Goal: Complete application form: Complete application form

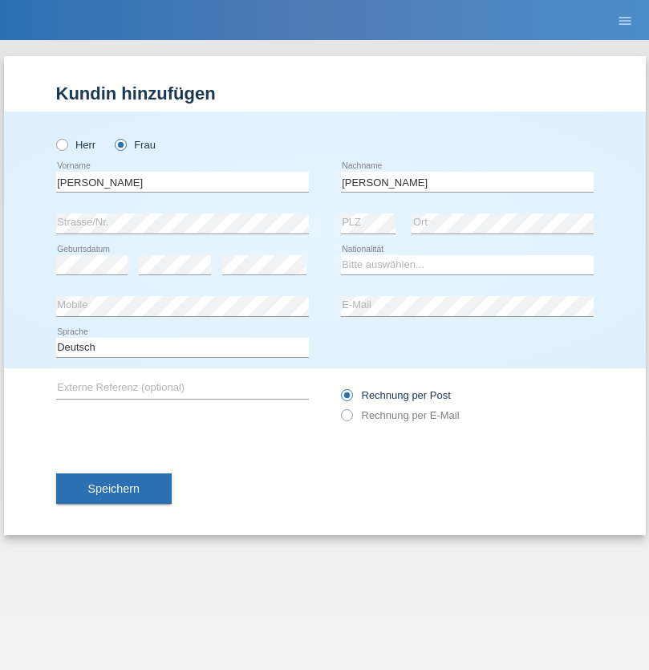
type input "Yohannes"
select select "CH"
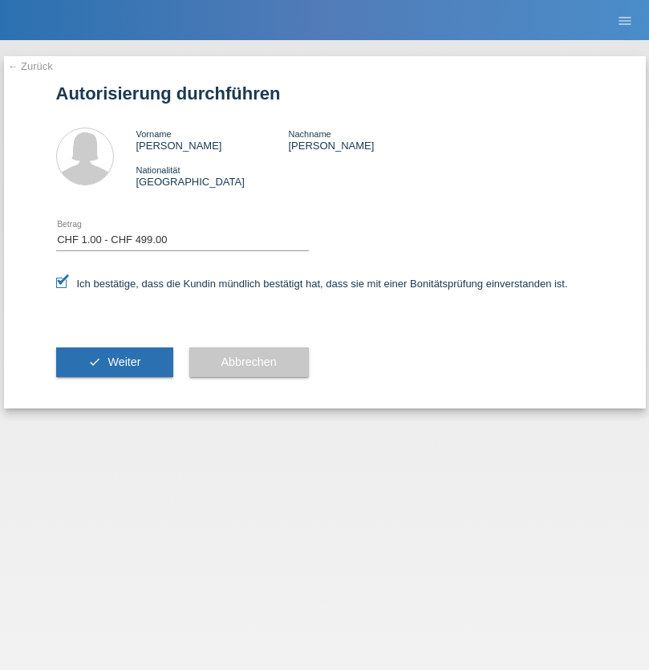
select select "1"
click at [114, 362] on span "Weiter" at bounding box center [123, 361] width 33 height 13
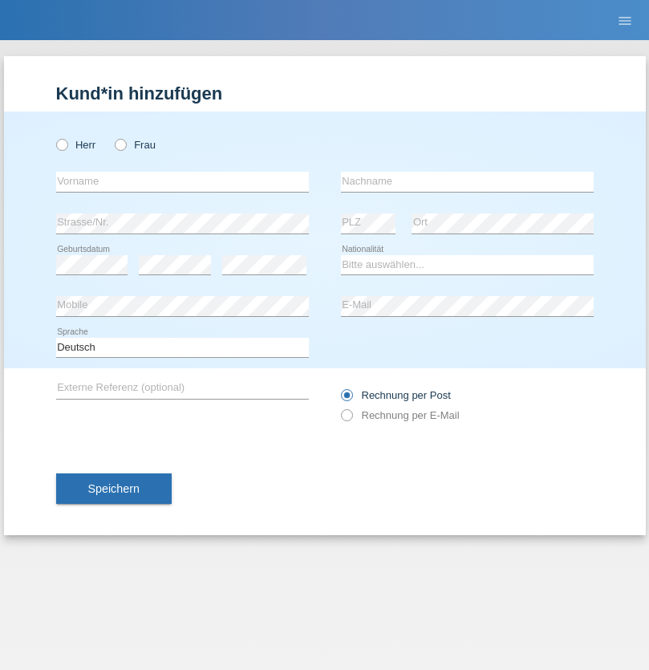
radio input "true"
click at [182, 181] on input "text" at bounding box center [182, 182] width 253 height 20
type input "Faiez"
click at [467, 181] on input "text" at bounding box center [467, 182] width 253 height 20
type input "Alsharif"
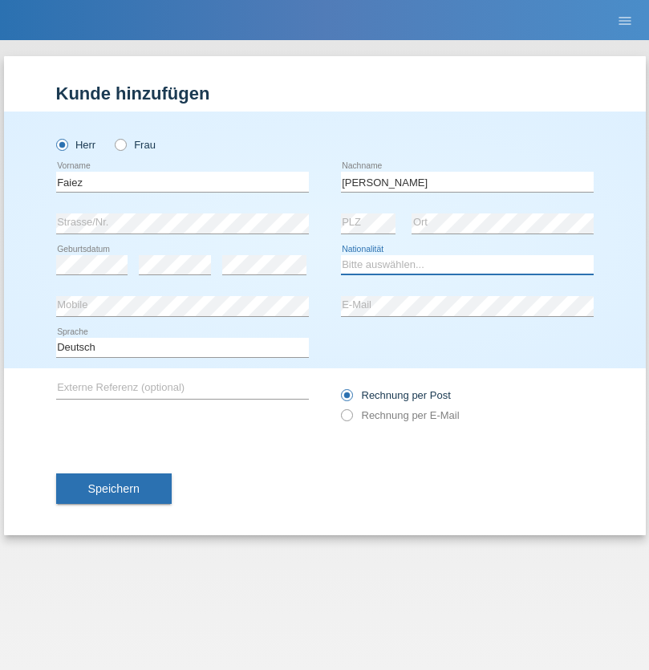
select select "AL"
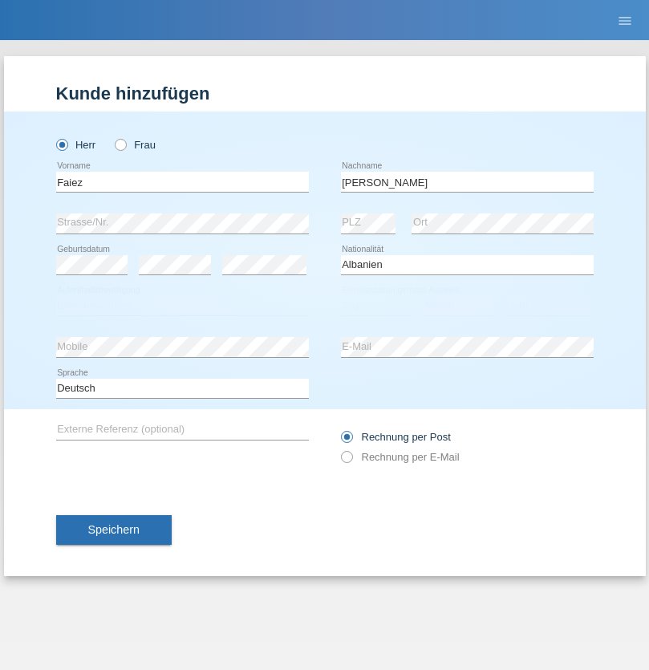
select select "C"
select select "11"
select select "06"
select select "1999"
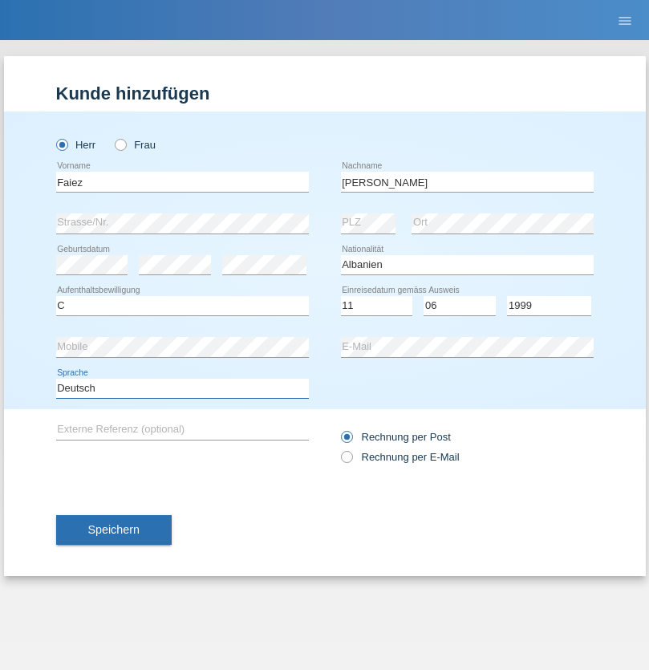
select select "en"
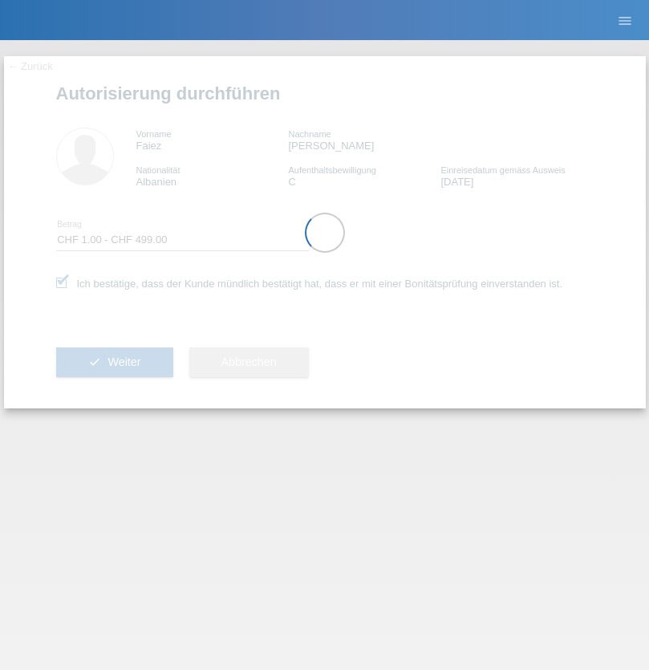
select select "1"
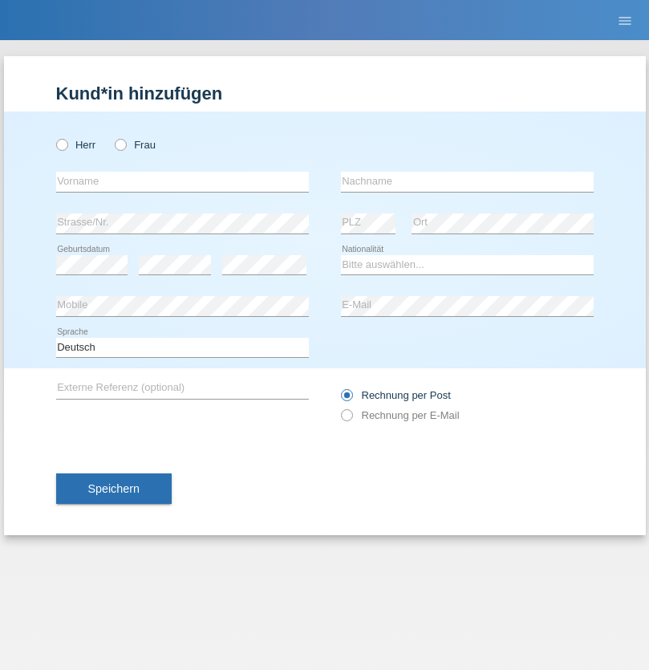
radio input "true"
click at [182, 181] on input "text" at bounding box center [182, 182] width 253 height 20
type input "naime"
click at [467, 181] on input "text" at bounding box center [467, 182] width 253 height 20
type input "llugiqi"
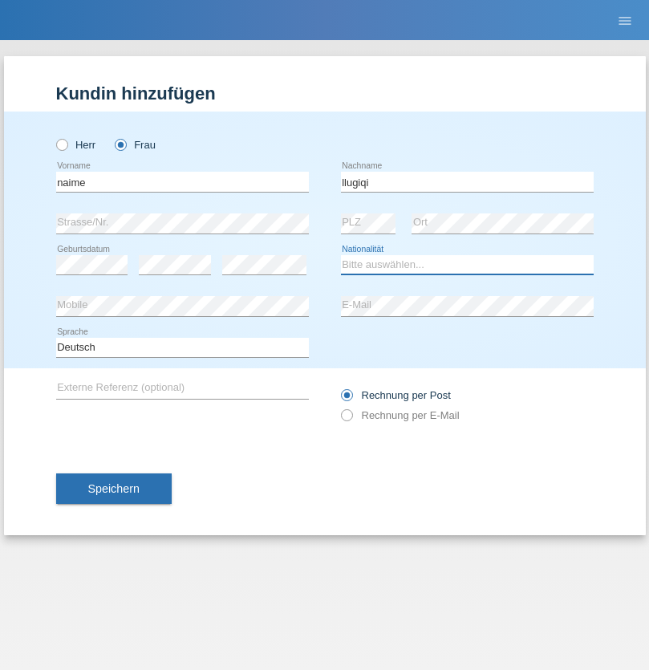
select select "CH"
radio input "true"
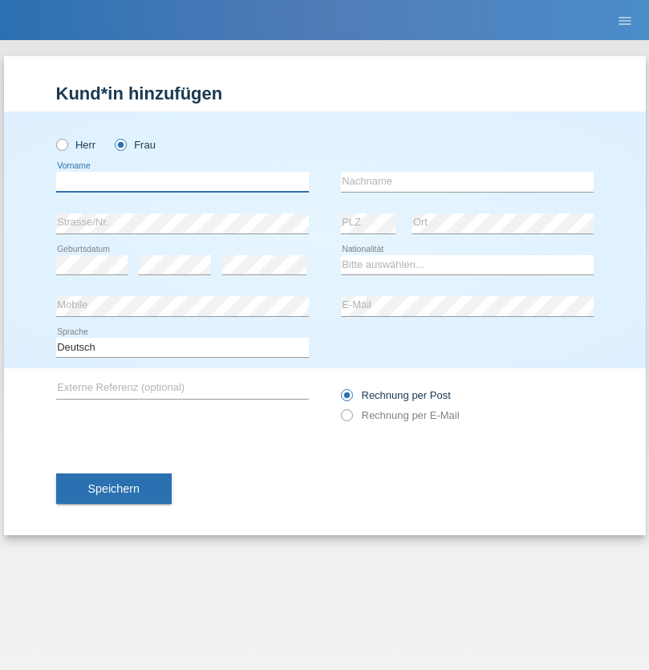
click at [182, 181] on input "text" at bounding box center [182, 182] width 253 height 20
type input "Shanas"
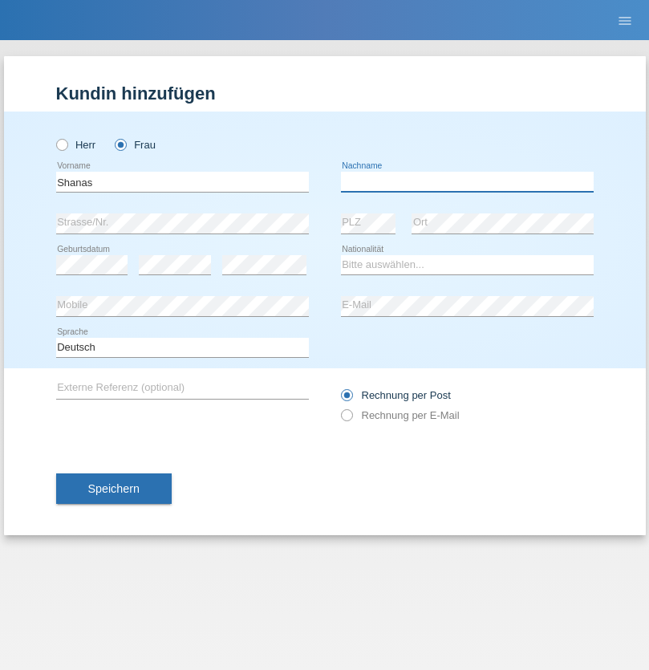
click at [467, 181] on input "text" at bounding box center [467, 182] width 253 height 20
type input "Baranati"
select select "CH"
radio input "true"
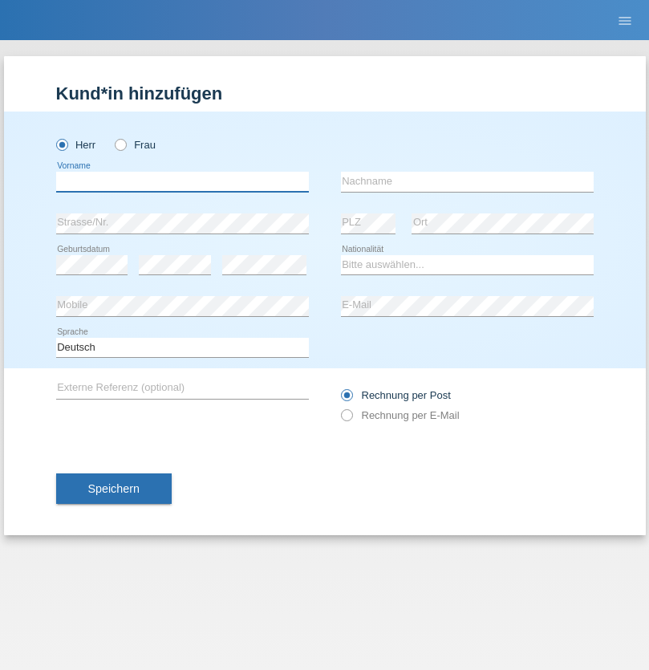
click at [182, 181] on input "text" at bounding box center [182, 182] width 253 height 20
type input "Khoshnaw"
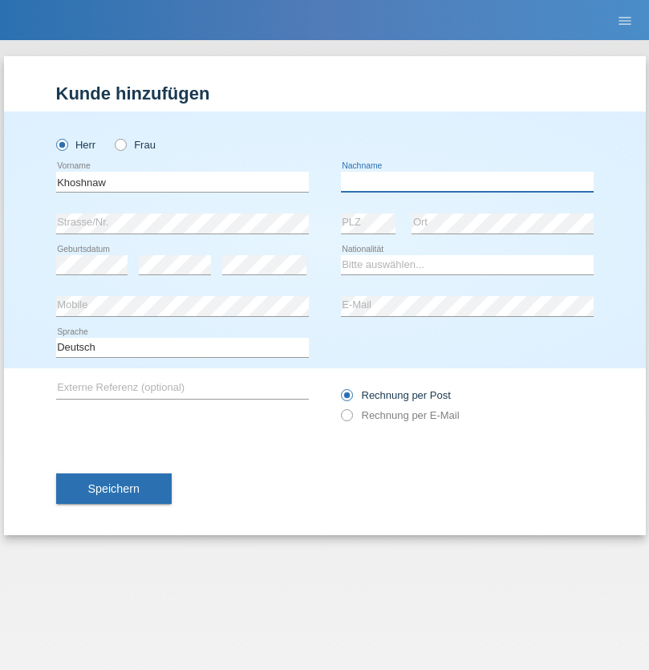
click at [467, 181] on input "text" at bounding box center [467, 182] width 253 height 20
type input "Abdulqadir"
select select "IR"
select select "C"
select select "03"
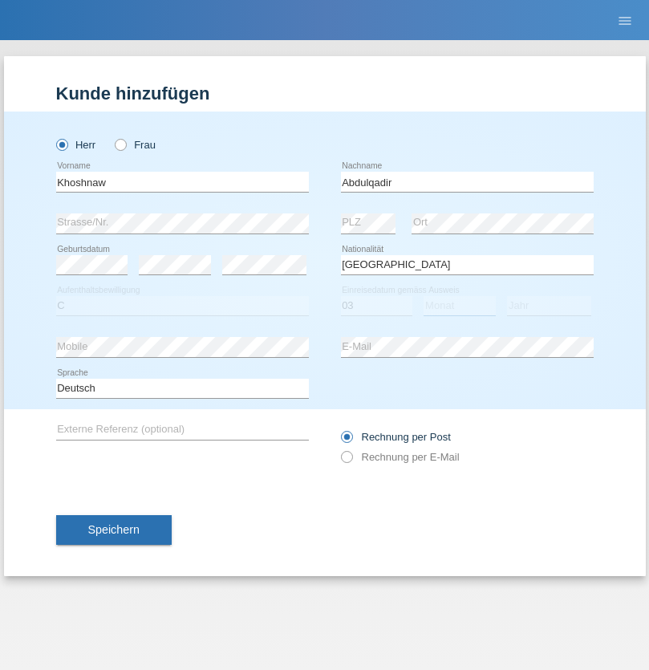
select select "09"
select select "2015"
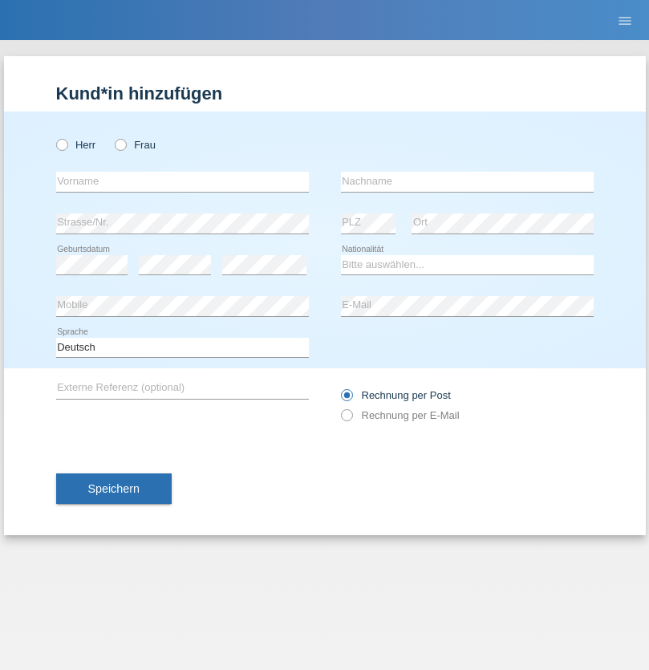
radio input "true"
click at [182, 181] on input "text" at bounding box center [182, 182] width 253 height 20
type input "Mustafa"
click at [467, 181] on input "text" at bounding box center [467, 182] width 253 height 20
type input "Sokol"
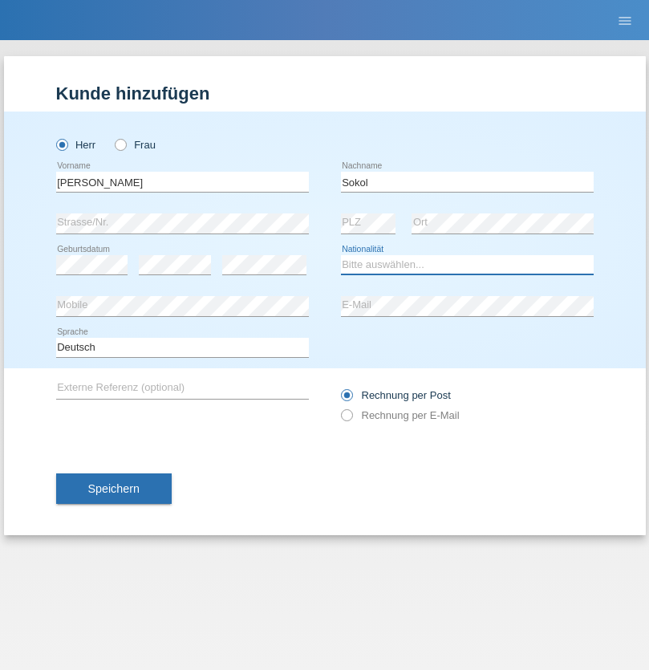
select select "XK"
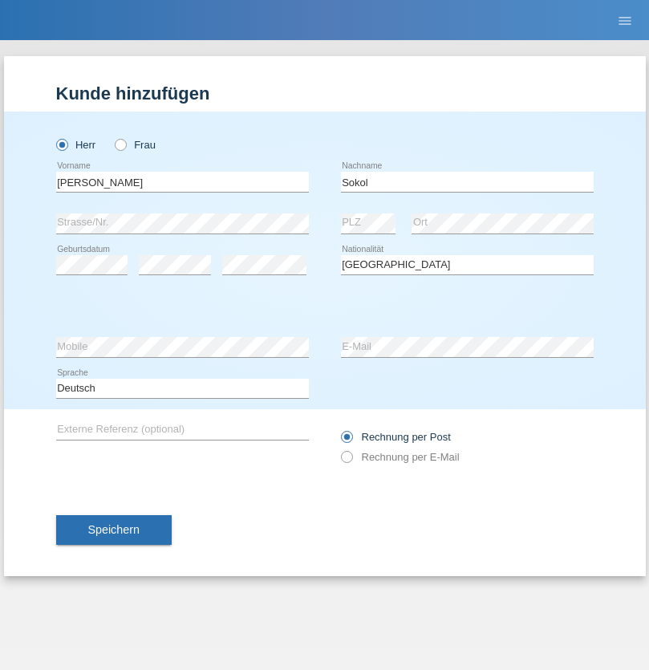
select select "C"
select select "02"
select select "08"
select select "1988"
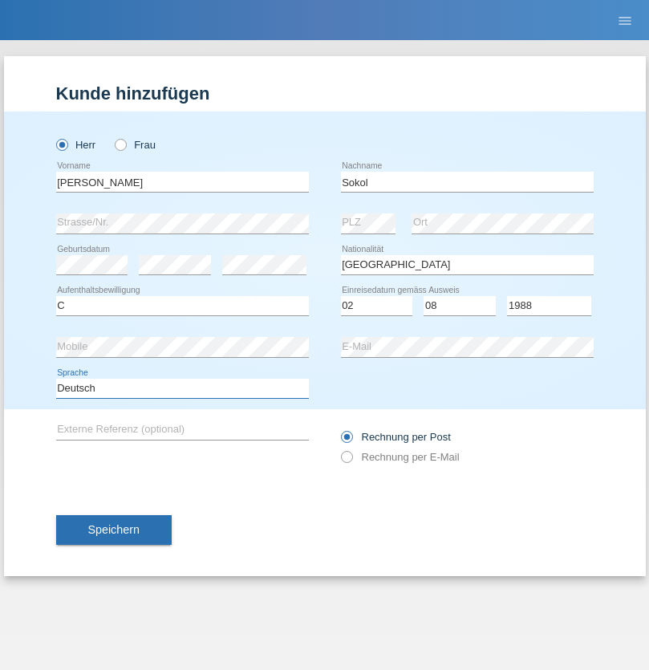
select select "en"
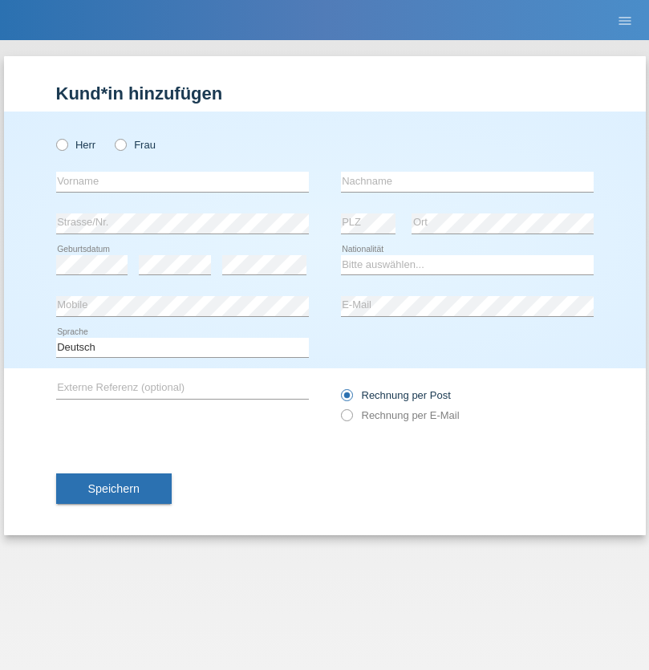
radio input "true"
click at [182, 181] on input "text" at bounding box center [182, 182] width 253 height 20
type input "[PERSON_NAME]"
click at [467, 181] on input "text" at bounding box center [467, 182] width 253 height 20
type input "Sokol"
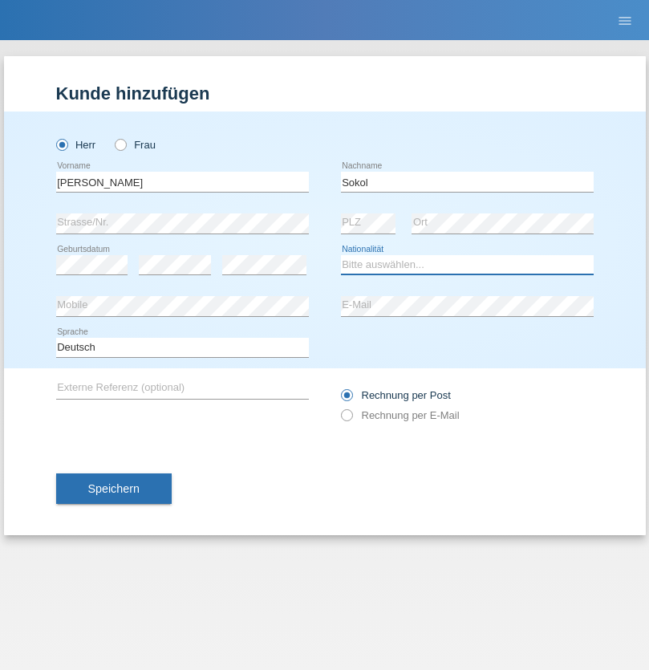
select select "XK"
select select "C"
select select "02"
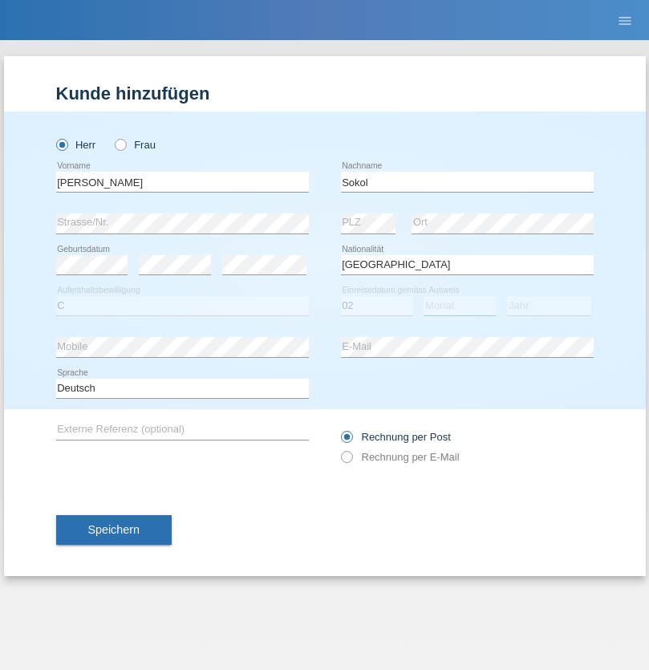
select select "08"
select select "1988"
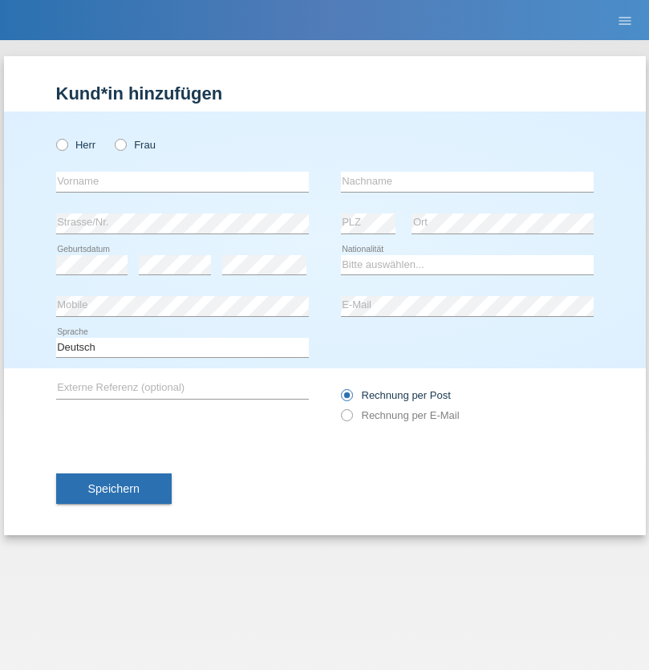
radio input "true"
click at [182, 181] on input "text" at bounding box center [182, 182] width 253 height 20
type input "[PERSON_NAME]"
click at [467, 181] on input "text" at bounding box center [467, 182] width 253 height 20
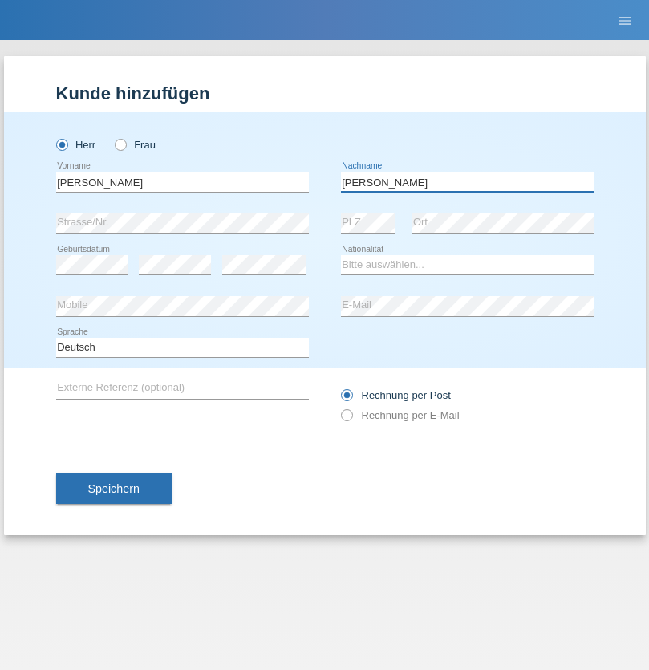
type input "[PERSON_NAME]"
select select "PL"
select select "C"
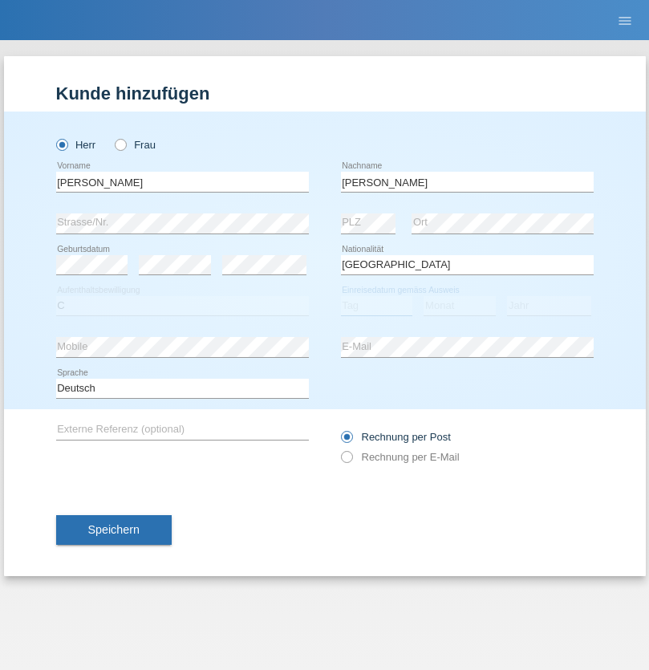
select select "11"
select select "01"
select select "2007"
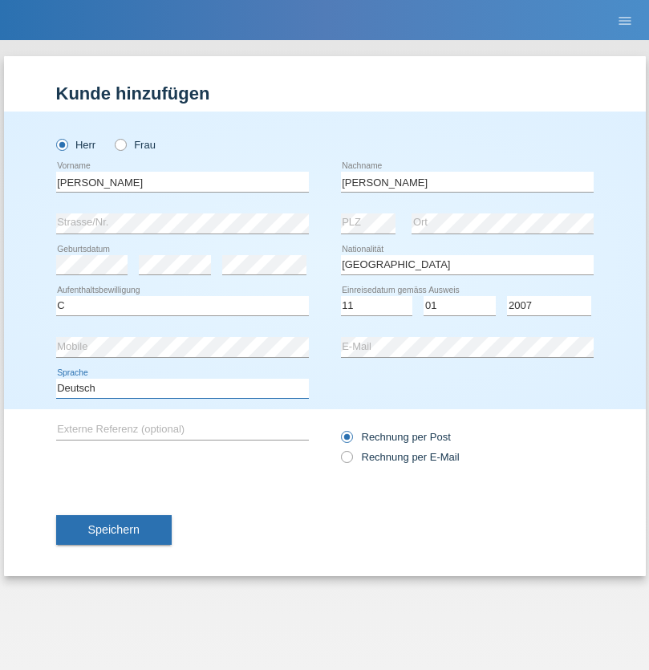
select select "en"
